Goal: Information Seeking & Learning: Learn about a topic

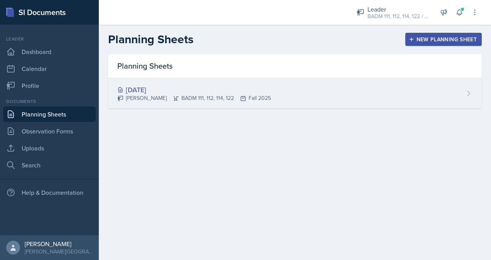
drag, startPoint x: 0, startPoint y: 0, endPoint x: 262, endPoint y: 93, distance: 277.7
click at [262, 93] on div "[DATE]" at bounding box center [193, 89] width 153 height 10
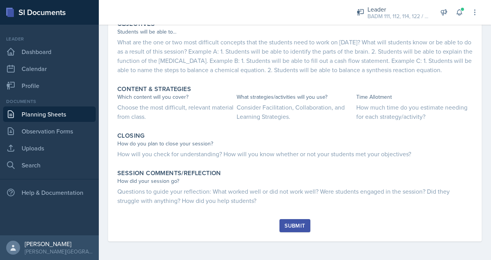
scroll to position [306, 0]
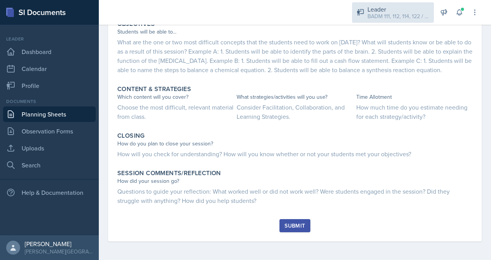
click at [392, 14] on div "BADM 111, 112, 114, 122 / Fall 2025" at bounding box center [398, 16] width 62 height 8
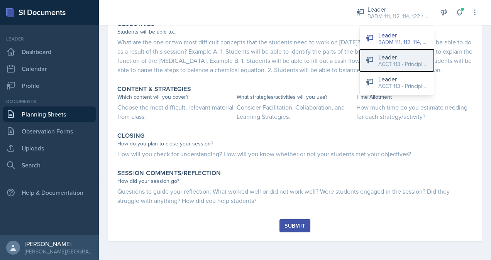
click at [382, 66] on div "ACCT 113 - Principles of Accounting I / Fall 2025" at bounding box center [402, 64] width 49 height 8
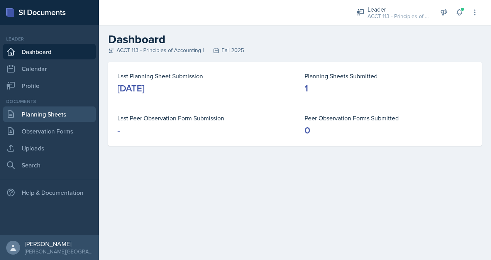
click at [45, 113] on link "Planning Sheets" at bounding box center [49, 113] width 93 height 15
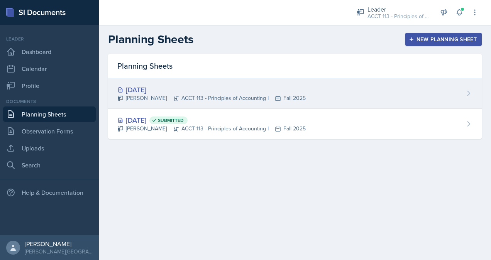
click at [337, 89] on div "[DATE] [PERSON_NAME] ACCT 113 - Principles of Accounting I Fall 2025" at bounding box center [294, 93] width 373 height 30
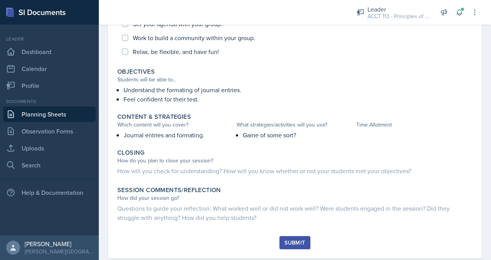
scroll to position [250, 0]
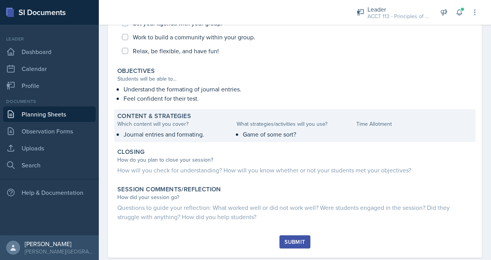
click at [359, 133] on div at bounding box center [414, 134] width 116 height 9
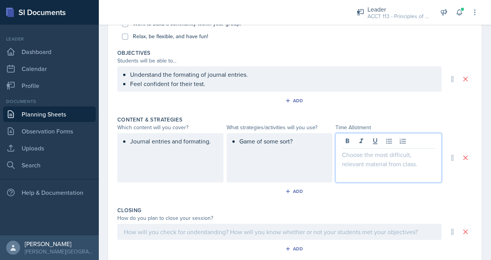
click at [357, 142] on div at bounding box center [388, 157] width 106 height 49
click at [365, 160] on div at bounding box center [388, 157] width 106 height 49
click at [427, 152] on p "Game should take up all of SI?" at bounding box center [388, 154] width 93 height 9
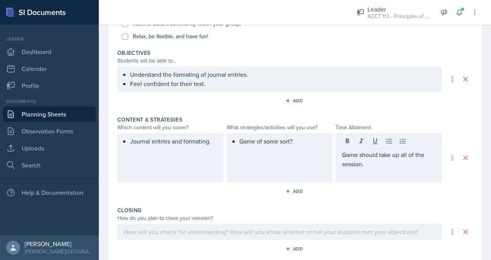
click at [283, 217] on div "How do you plan to close your session?" at bounding box center [279, 218] width 324 height 8
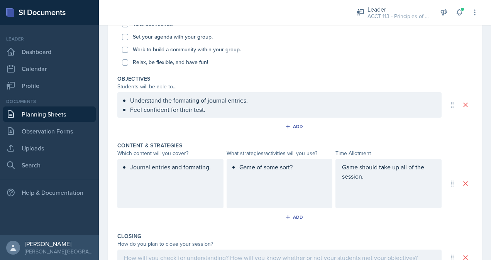
scroll to position [224, 0]
